Goal: Contribute content: Add original content to the website for others to see

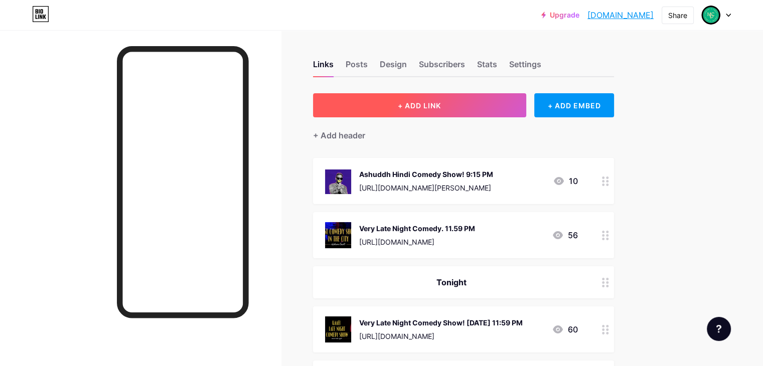
click at [512, 101] on button "+ ADD LINK" at bounding box center [419, 105] width 213 height 24
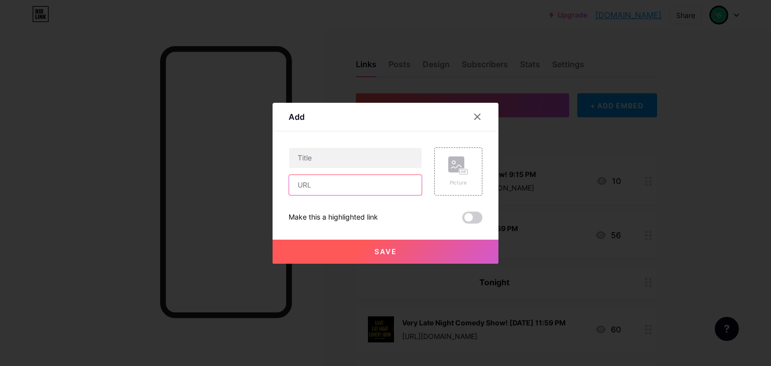
click at [349, 182] on input "text" at bounding box center [355, 185] width 132 height 20
paste input "[URL][DOMAIN_NAME]"
type input "[URL][DOMAIN_NAME]"
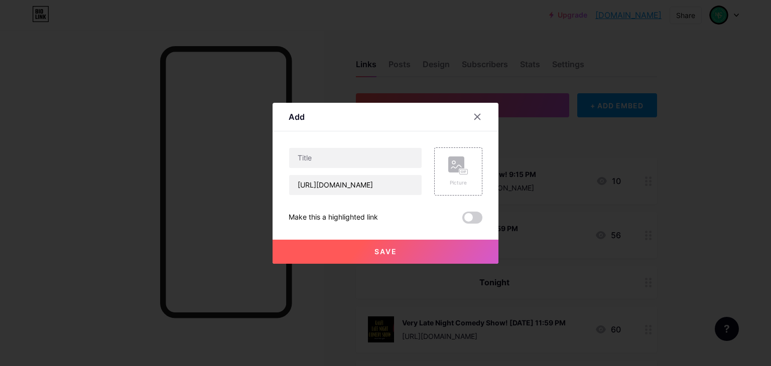
click at [339, 147] on div "Content YouTube Play YouTube video without leaving your page. ADD Vimeo Play Vi…" at bounding box center [386, 177] width 194 height 92
click at [342, 151] on input "text" at bounding box center [355, 158] width 132 height 20
type input "N"
type input "Masoom Vichar Comedy Show! [DATE] 10 PM"
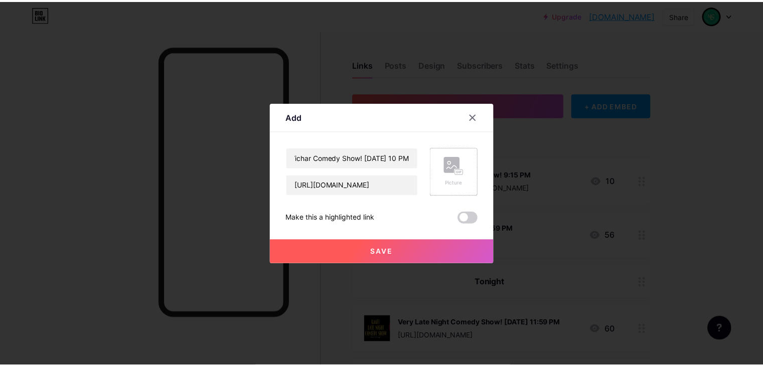
scroll to position [0, 0]
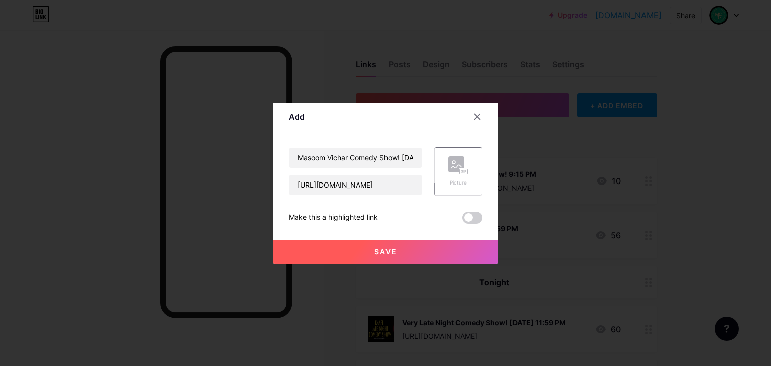
click at [471, 185] on div "Picture" at bounding box center [458, 172] width 48 height 48
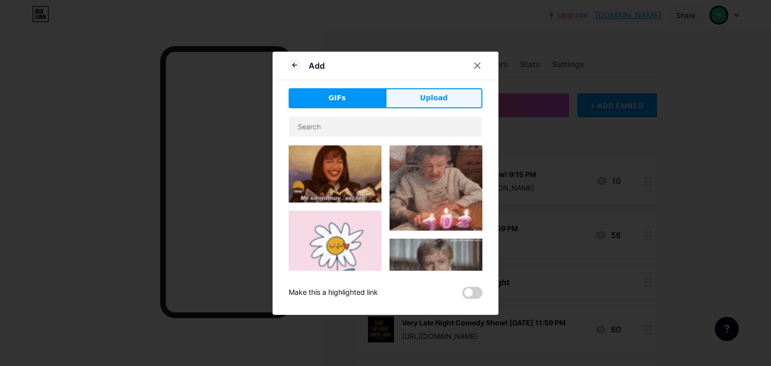
click at [429, 99] on span "Upload" at bounding box center [434, 98] width 28 height 11
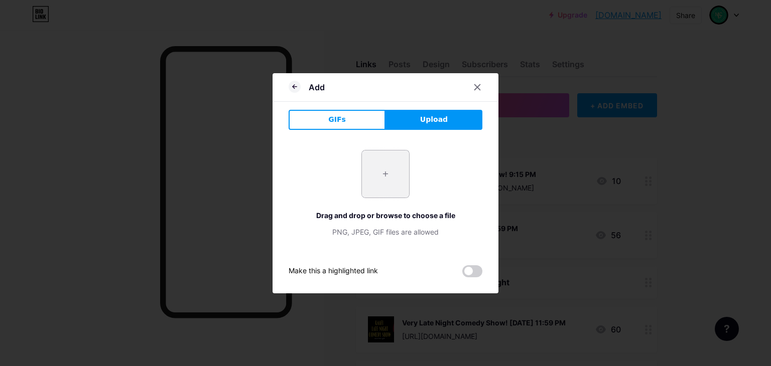
click at [390, 187] on input "file" at bounding box center [385, 174] width 47 height 47
type input "C:\fakepath\Screenshot [DATE] 003115.png"
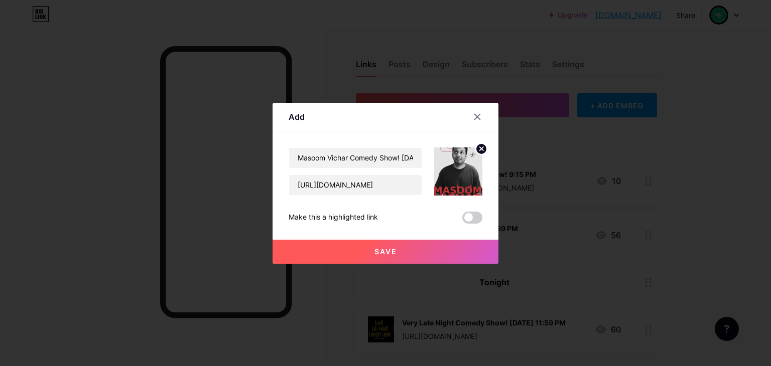
click at [453, 251] on button "Save" at bounding box center [385, 252] width 226 height 24
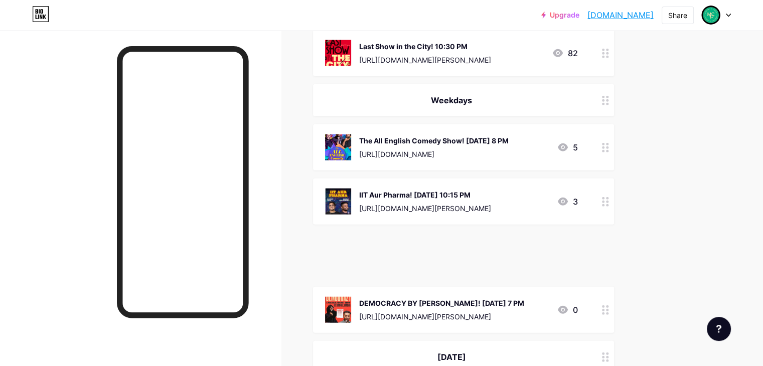
scroll to position [2395, 0]
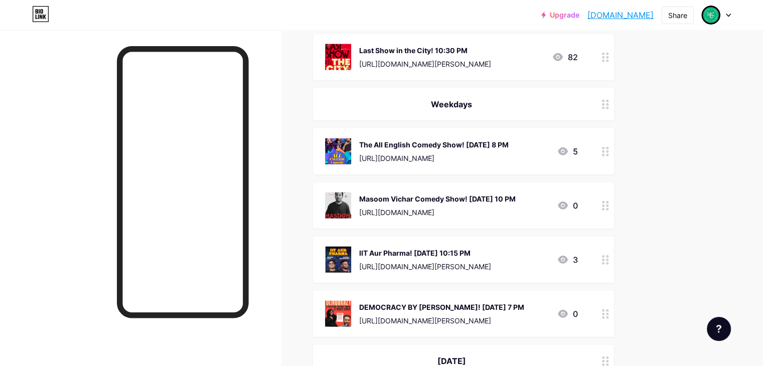
click at [609, 201] on icon at bounding box center [605, 206] width 7 height 10
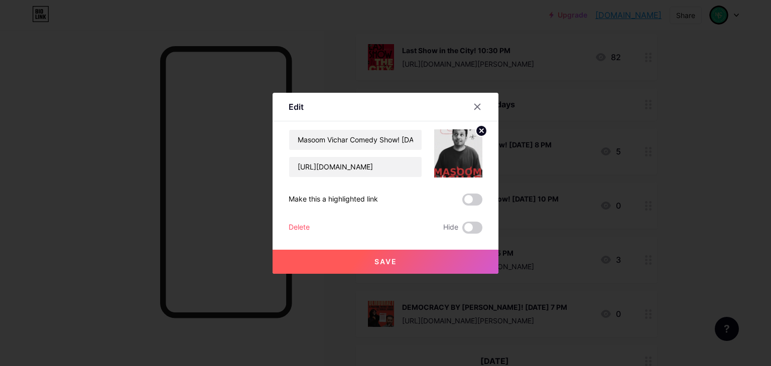
click at [471, 234] on div "Save" at bounding box center [385, 254] width 226 height 40
click at [469, 231] on span at bounding box center [472, 228] width 20 height 12
click at [462, 230] on input "checkbox" at bounding box center [462, 230] width 0 height 0
click at [471, 266] on button "Save" at bounding box center [385, 262] width 226 height 24
